Goal: Transaction & Acquisition: Obtain resource

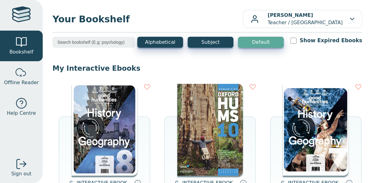
scroll to position [27, 0]
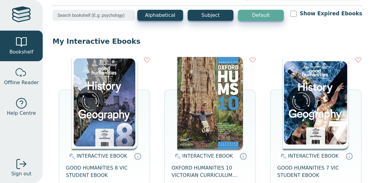
click at [92, 90] on img at bounding box center [105, 103] width 66 height 92
click at [130, 68] on img at bounding box center [105, 103] width 66 height 92
